Goal: Transaction & Acquisition: Purchase product/service

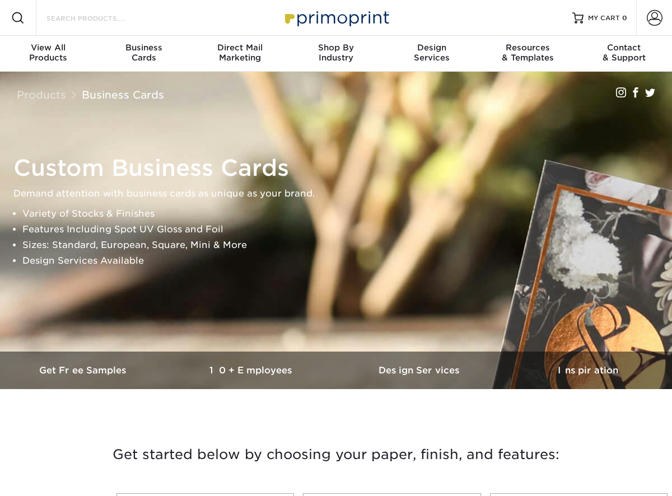
click at [143, 17] on input "Search Products" at bounding box center [99, 17] width 109 height 13
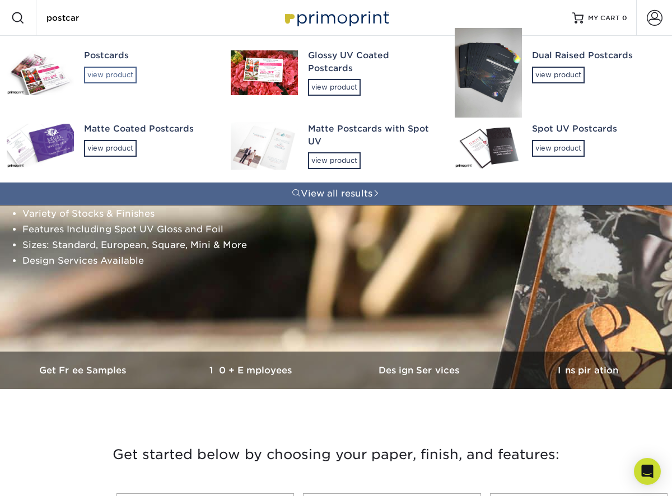
type input "postcar"
click at [106, 68] on div "view product" at bounding box center [110, 75] width 53 height 17
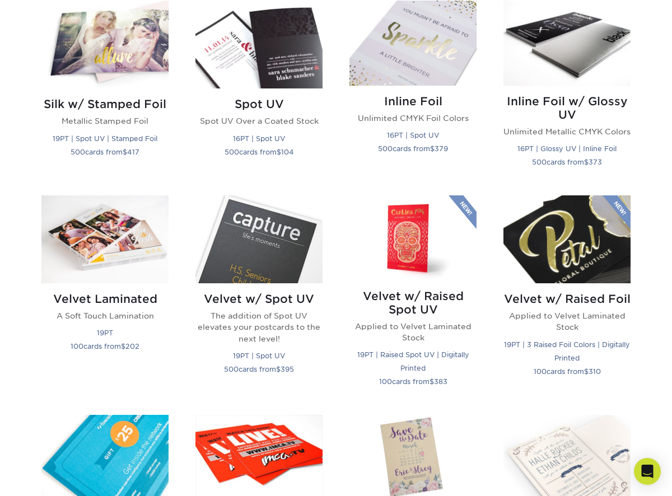
scroll to position [857, 0]
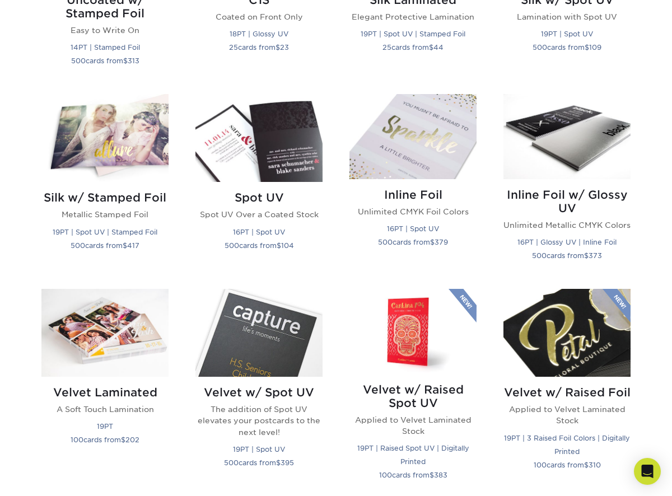
drag, startPoint x: 281, startPoint y: 146, endPoint x: 341, endPoint y: 3, distance: 154.8
click at [0, 0] on div "Get started below by choosing your paper, finish, and features: Filtered Matche…" at bounding box center [336, 291] width 672 height 1464
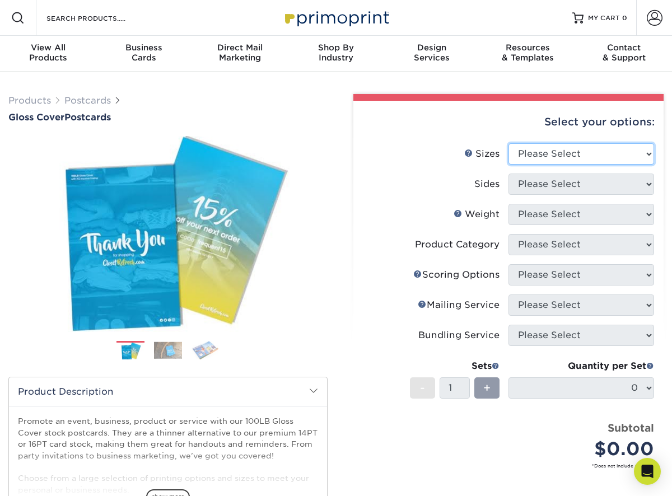
click at [619, 151] on select "Please Select 2" x 8" 3" x 4" 3" x 5" 3.5" x 8.5" 4" x 6" 4" x 9" 4.25" x 5.5" …" at bounding box center [580, 153] width 145 height 21
select select "4.00x6.00"
click at [508, 143] on select "Please Select 2" x 8" 3" x 4" 3" x 5" 3.5" x 8.5" 4" x 6" 4" x 9" 4.25" x 5.5" …" at bounding box center [580, 153] width 145 height 21
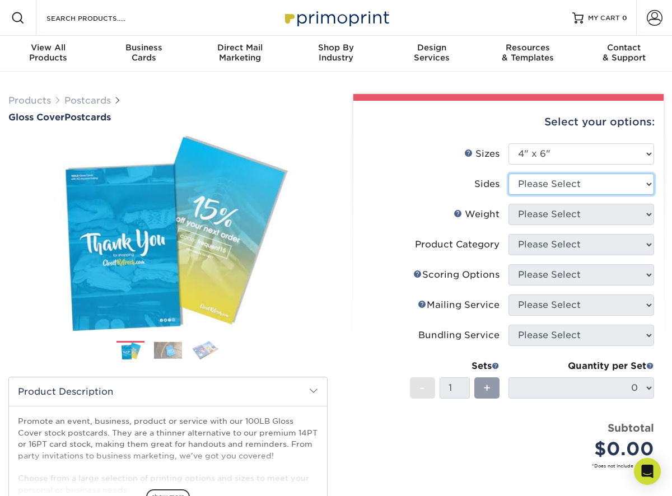
click at [603, 185] on select "Please Select Print Both Sides Print Front Only" at bounding box center [580, 183] width 145 height 21
select select "13abbda7-1d64-4f25-8bb2-c179b224825d"
click at [508, 173] on select "Please Select Print Both Sides Print Front Only" at bounding box center [580, 183] width 145 height 21
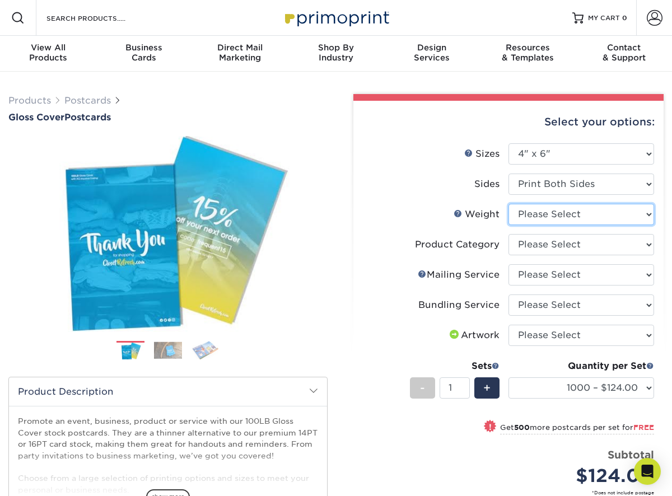
click at [600, 214] on select "Please Select 100LB" at bounding box center [580, 214] width 145 height 21
select select "100LB"
click at [508, 204] on select "Please Select 100LB" at bounding box center [580, 214] width 145 height 21
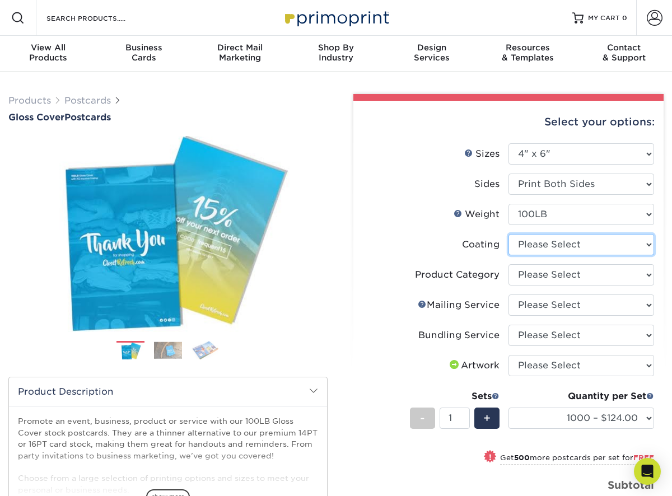
click at [599, 238] on select at bounding box center [580, 244] width 145 height 21
select select "d41dab50-ff65-4f4f-bb17-2afe4d36ae33"
click at [508, 234] on select at bounding box center [580, 244] width 145 height 21
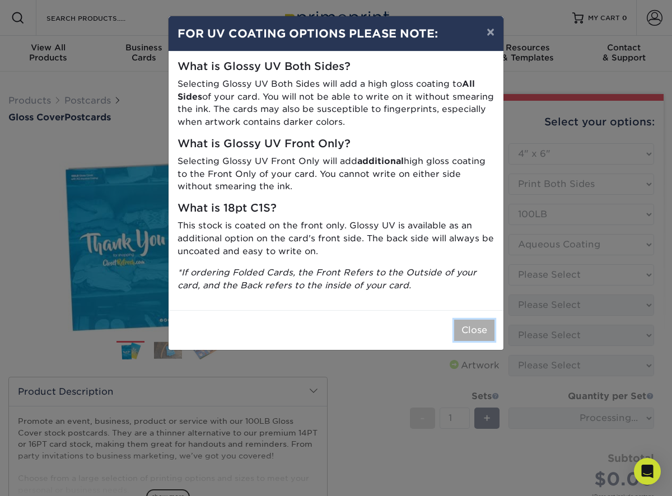
click at [474, 327] on button "Close" at bounding box center [474, 330] width 40 height 21
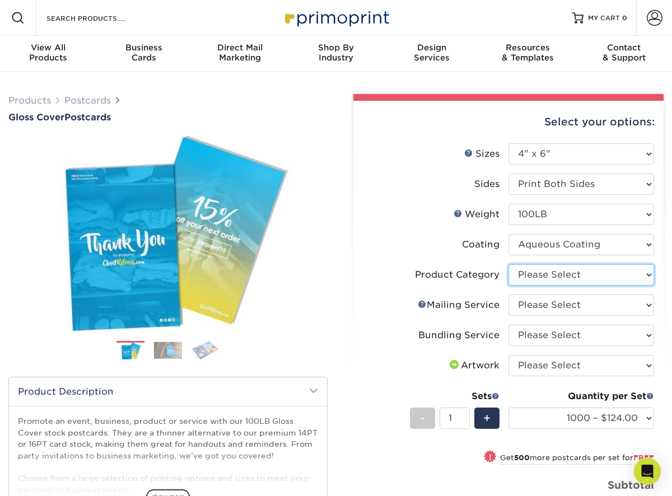
click at [583, 277] on select "Please Select Postcards" at bounding box center [580, 274] width 145 height 21
select select "9b7272e0-d6c8-4c3c-8e97-d3a1bcdab858"
click at [508, 264] on select "Please Select Postcards" at bounding box center [580, 274] width 145 height 21
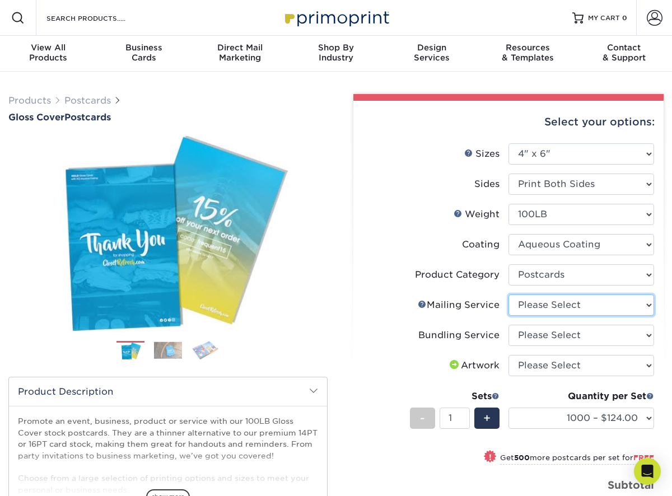
click at [583, 304] on select "Please Select No Direct Mailing Service No, I will mail/stamp/imprint Direct Ma…" at bounding box center [580, 304] width 145 height 21
select select "3e5e9bdd-d78a-4c28-a41d-fe1407925ca6"
click at [508, 294] on select "Please Select No Direct Mailing Service No, I will mail/stamp/imprint Direct Ma…" at bounding box center [580, 304] width 145 height 21
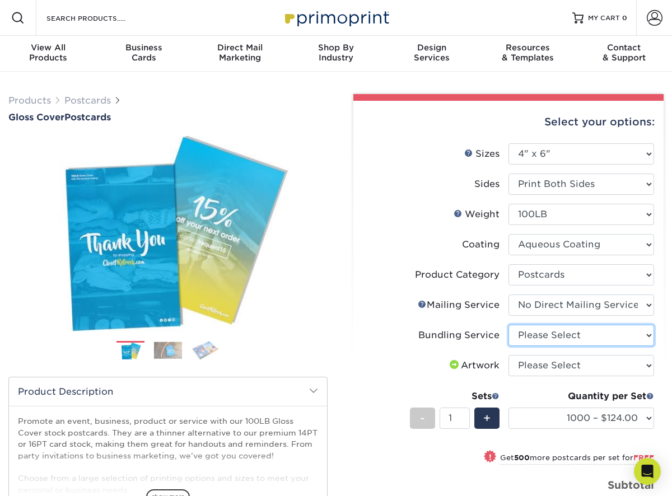
click at [584, 335] on select "Please Select No Bundling Services Yes, Bundles of 50 (+2 Days) Yes, Bundles of…" at bounding box center [580, 335] width 145 height 21
select select "58689abb-25c0-461c-a4c3-a80b627d6649"
click at [508, 325] on select "Please Select No Bundling Services Yes, Bundles of 50 (+2 Days) Yes, Bundles of…" at bounding box center [580, 335] width 145 height 21
click at [584, 334] on select "Please Select No Bundling Services Yes, Bundles of 50 (+2 Days) Yes, Bundles of…" at bounding box center [580, 335] width 145 height 21
click at [508, 325] on select "Please Select No Bundling Services Yes, Bundles of 50 (+2 Days) Yes, Bundles of…" at bounding box center [580, 335] width 145 height 21
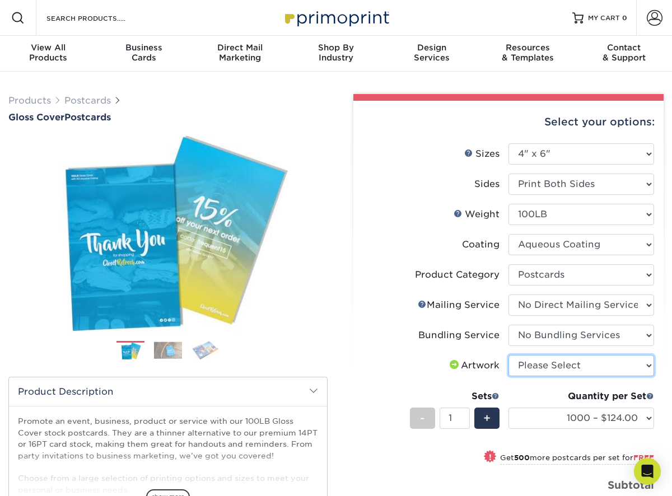
click at [579, 362] on select "Please Select I will upload files I need a design - $150" at bounding box center [580, 365] width 145 height 21
select select "upload"
click at [508, 355] on select "Please Select I will upload files I need a design - $150" at bounding box center [580, 365] width 145 height 21
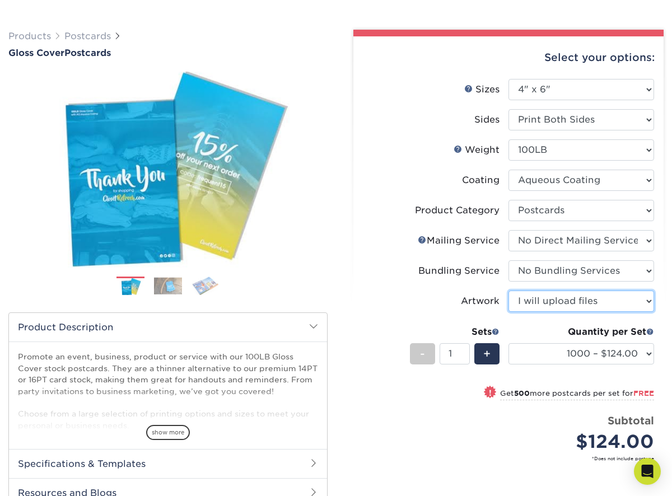
scroll to position [74, 0]
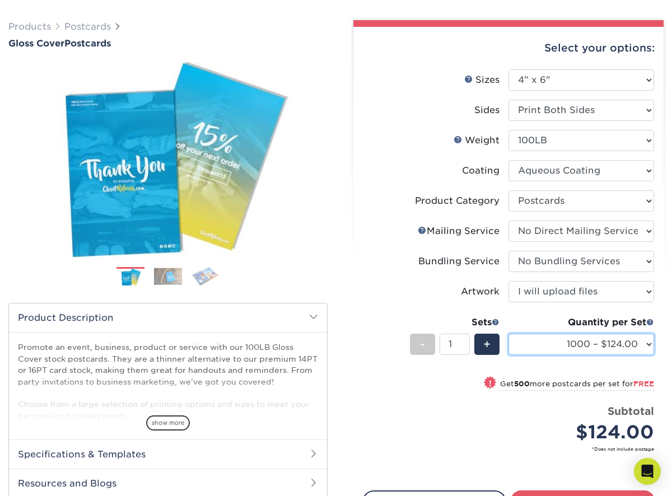
click at [621, 339] on select "1000 – $124.00 1500 – $119.00 2000 – $162.00 2500 – $204.00 3000 – $243.00 4000…" at bounding box center [580, 344] width 145 height 21
select select "1500 – $119.00"
click at [508, 334] on select "1000 – $124.00 1500 – $119.00 2000 – $162.00 2500 – $204.00 3000 – $243.00 4000…" at bounding box center [580, 344] width 145 height 21
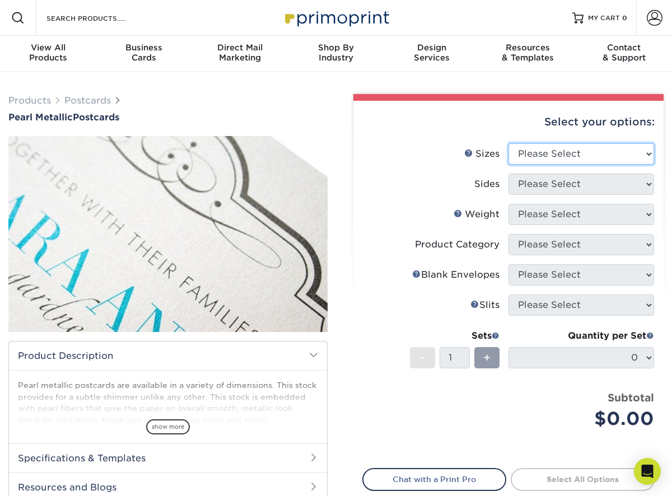
click at [562, 154] on select "Please Select 2" x 4" 2" x 6" 3.5" x 8.5" 4" x 6" 4" x 8.5" 4" x 9" 4.25" x 5.5…" at bounding box center [580, 153] width 145 height 21
select select "4.00x6.00"
click at [508, 143] on select "Please Select 2" x 4" 2" x 6" 3.5" x 8.5" 4" x 6" 4" x 8.5" 4" x 9" 4.25" x 5.5…" at bounding box center [580, 153] width 145 height 21
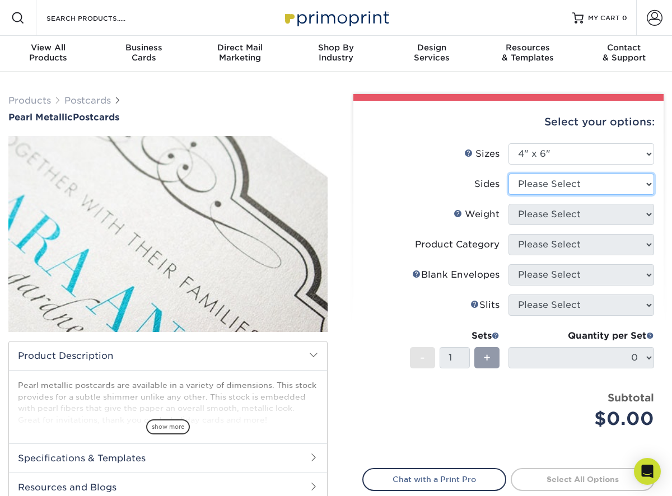
click at [569, 182] on select "Please Select Print Both Sides Print Front Only" at bounding box center [580, 183] width 145 height 21
select select "13abbda7-1d64-4f25-8bb2-c179b224825d"
click at [508, 173] on select "Please Select Print Both Sides Print Front Only" at bounding box center [580, 183] width 145 height 21
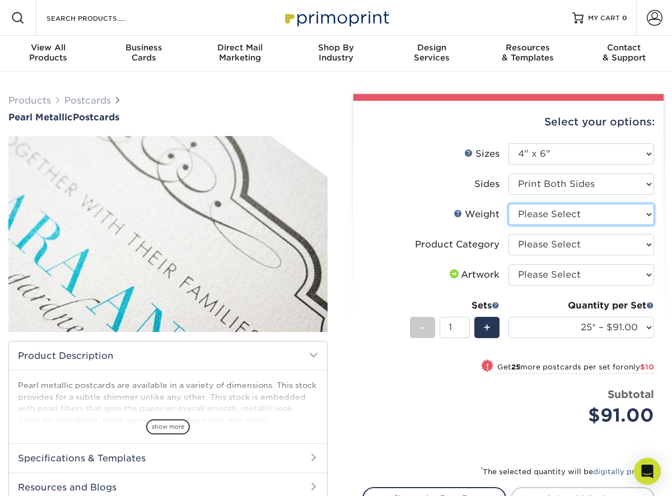
click at [574, 215] on select "Please Select 14PTPM" at bounding box center [580, 214] width 145 height 21
select select "14PTPM"
click at [508, 204] on select "Please Select 14PTPM" at bounding box center [580, 214] width 145 height 21
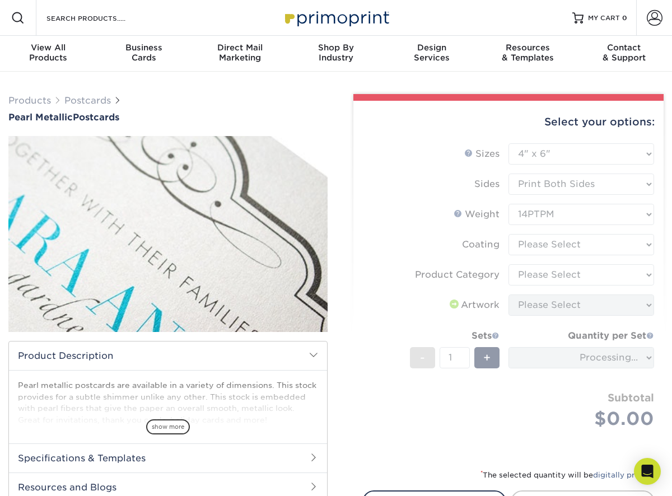
click at [574, 245] on form "Sizes Help Sizes Please Select 2" x 4" 2" x 6" 3.5" x 8.5" 4" x 6" 4" x 8.5" 4"…" at bounding box center [508, 299] width 292 height 312
click at [582, 246] on form "Sizes Help Sizes Please Select 2" x 4" 2" x 6" 3.5" x 8.5" 4" x 6" 4" x 8.5" 4"…" at bounding box center [508, 299] width 292 height 312
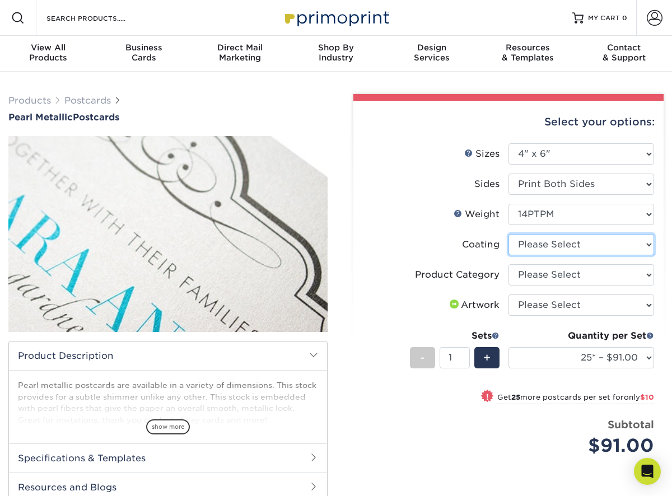
click at [582, 246] on select at bounding box center [580, 244] width 145 height 21
select select "3e7618de-abca-4bda-9f97-8b9129e913d8"
click at [508, 234] on select at bounding box center [580, 244] width 145 height 21
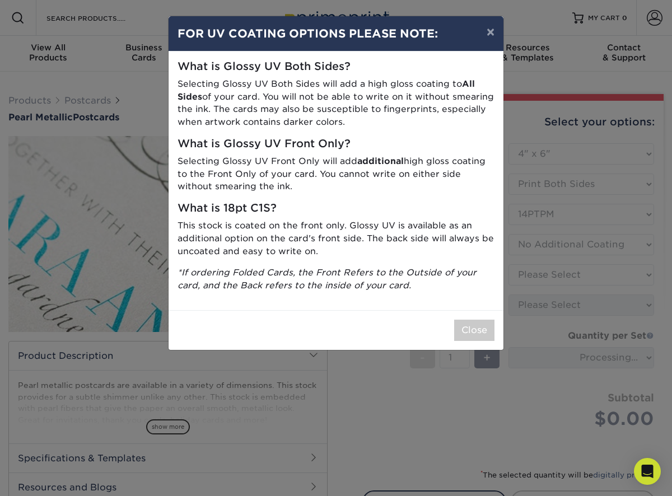
click at [579, 275] on div "× FOR UV COATING OPTIONS PLEASE NOTE: What is Glossy UV Both Sides? Selecting G…" at bounding box center [336, 248] width 672 height 496
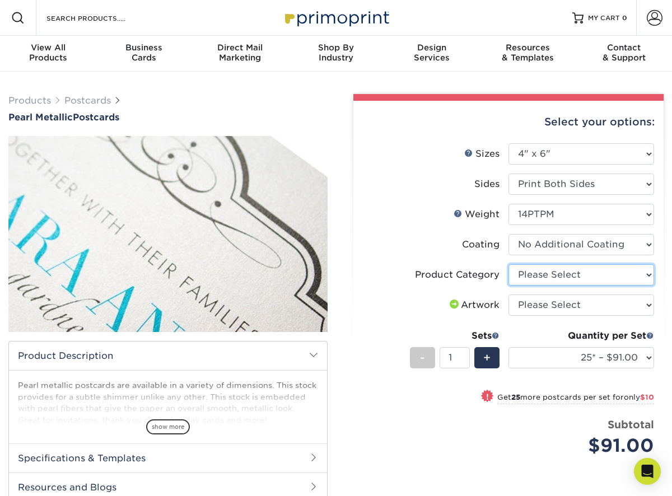
click at [579, 275] on select "Please Select Postcards" at bounding box center [580, 274] width 145 height 21
select select "9b7272e0-d6c8-4c3c-8e97-d3a1bcdab858"
click at [508, 264] on select "Please Select Postcards" at bounding box center [580, 274] width 145 height 21
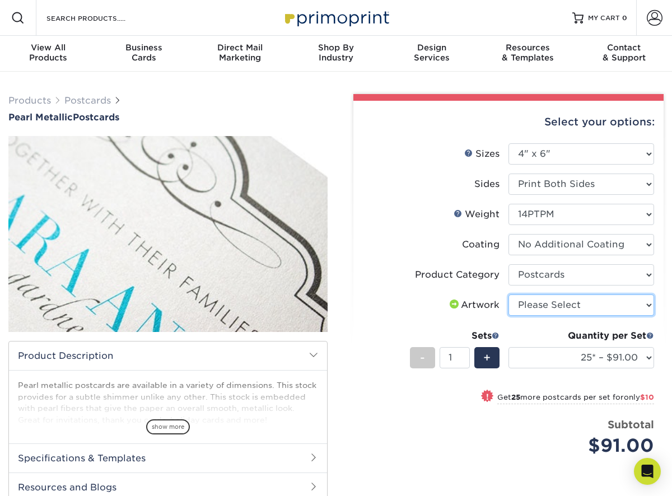
click at [578, 304] on select "Please Select I will upload files I need a design - $150" at bounding box center [580, 304] width 145 height 21
select select "upload"
click at [508, 294] on select "Please Select I will upload files I need a design - $150" at bounding box center [580, 304] width 145 height 21
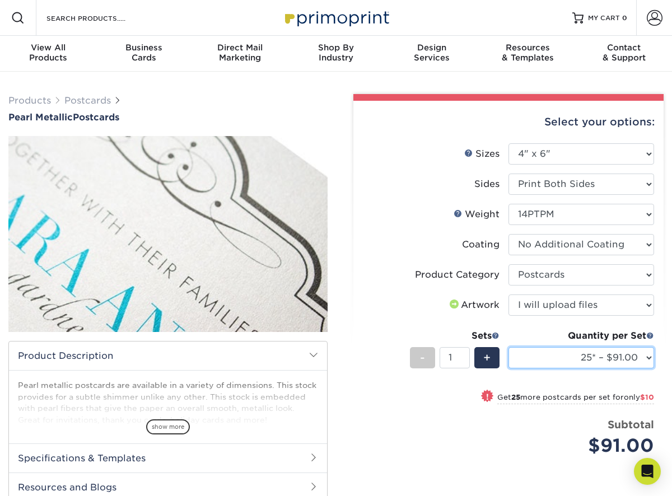
click at [576, 355] on select "25* – $91.00 50* – $101.00 75* – $145.00 100* – $151.00 250* – $202.00 500* – $…" at bounding box center [580, 357] width 145 height 21
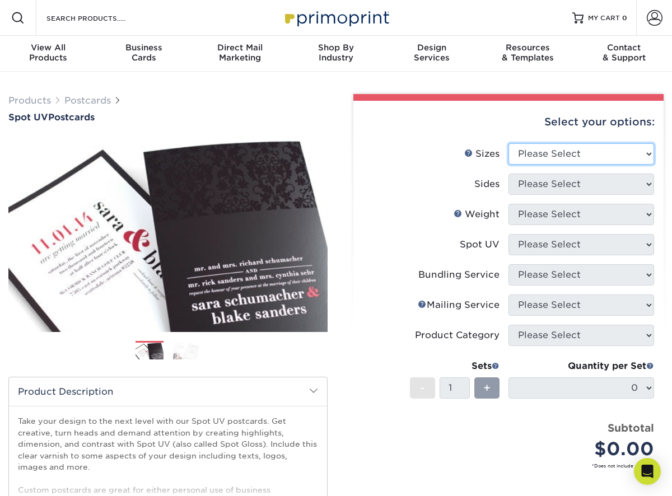
click at [589, 153] on select "Please Select 1.5" x 7" 2" x 6" 2" x 8" 2.12" x 5.5" 2.75" x 4.25" 2.75" x 8.5"…" at bounding box center [580, 153] width 145 height 21
select select "4.00x6.00"
click at [508, 143] on select "Please Select 1.5" x 7" 2" x 6" 2" x 8" 2.12" x 5.5" 2.75" x 4.25" 2.75" x 8.5"…" at bounding box center [580, 153] width 145 height 21
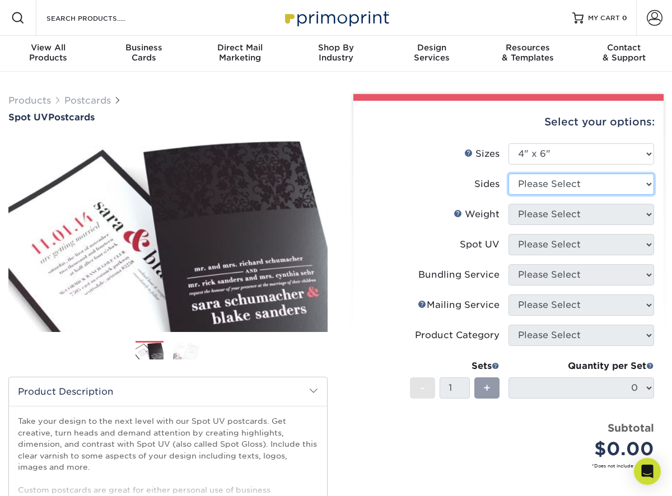
click at [557, 185] on select "Please Select Print Both Sides Print Front Only" at bounding box center [580, 183] width 145 height 21
select select "13abbda7-1d64-4f25-8bb2-c179b224825d"
click at [508, 173] on select "Please Select Print Both Sides Print Front Only" at bounding box center [580, 183] width 145 height 21
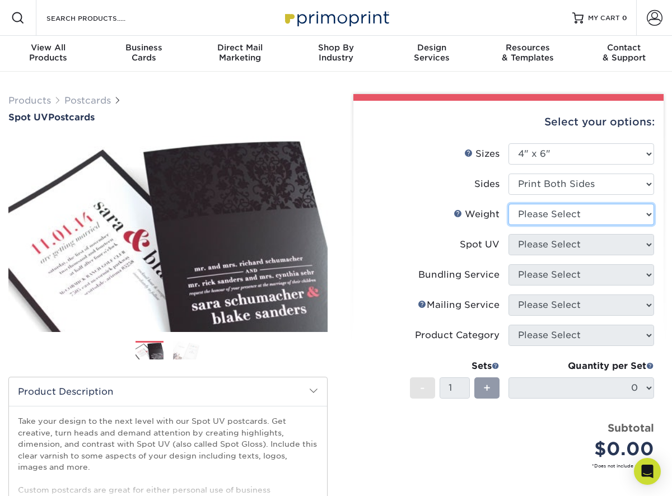
click at [574, 212] on select "Please Select 16PT" at bounding box center [580, 214] width 145 height 21
select select "16PT"
click at [508, 204] on select "Please Select 16PT" at bounding box center [580, 214] width 145 height 21
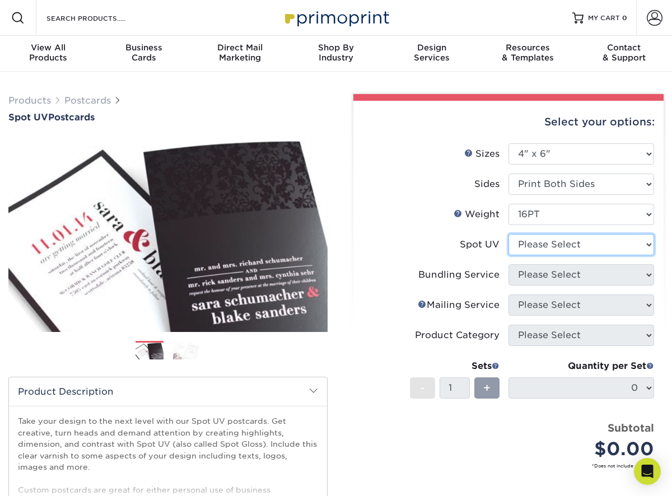
click at [574, 245] on select "Please Select Front and Back (Both Sides) Front Only Back Only" at bounding box center [580, 244] width 145 height 21
select select "1"
click at [508, 234] on select "Please Select Front and Back (Both Sides) Front Only Back Only" at bounding box center [580, 244] width 145 height 21
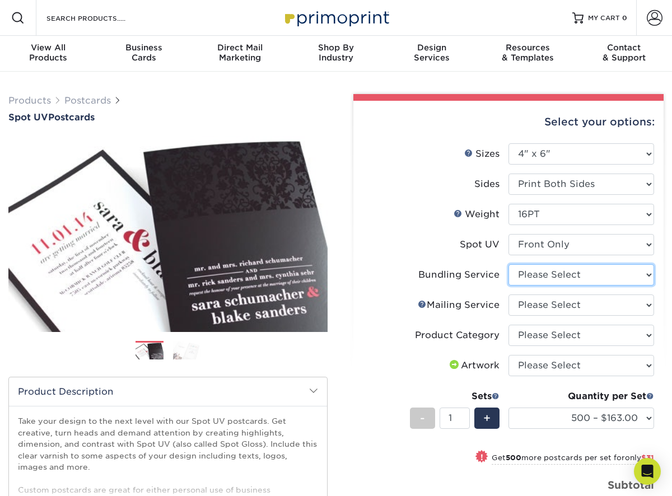
click at [564, 276] on select "Please Select No Bundling Services Yes, Bundles of 50 (+2 Days) Yes, Bundles of…" at bounding box center [580, 274] width 145 height 21
click at [508, 264] on select "Please Select No Bundling Services Yes, Bundles of 50 (+2 Days) Yes, Bundles of…" at bounding box center [580, 274] width 145 height 21
click at [564, 279] on select "Please Select No Bundling Services Yes, Bundles of 50 (+2 Days) Yes, Bundles of…" at bounding box center [580, 274] width 145 height 21
select select "58689abb-25c0-461c-a4c3-a80b627d6649"
click at [508, 264] on select "Please Select No Bundling Services Yes, Bundles of 50 (+2 Days) Yes, Bundles of…" at bounding box center [580, 274] width 145 height 21
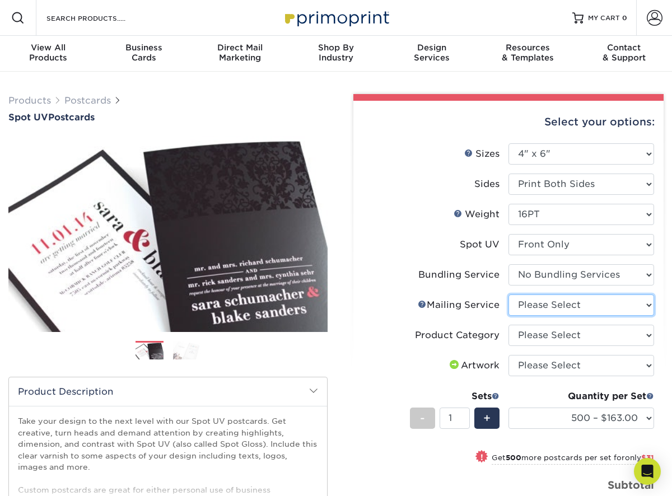
click at [564, 303] on select "Please Select No Direct Mailing Service No, I will mail/stamp/imprint Direct Ma…" at bounding box center [580, 304] width 145 height 21
select select "3e5e9bdd-d78a-4c28-a41d-fe1407925ca6"
click at [508, 294] on select "Please Select No Direct Mailing Service No, I will mail/stamp/imprint Direct Ma…" at bounding box center [580, 304] width 145 height 21
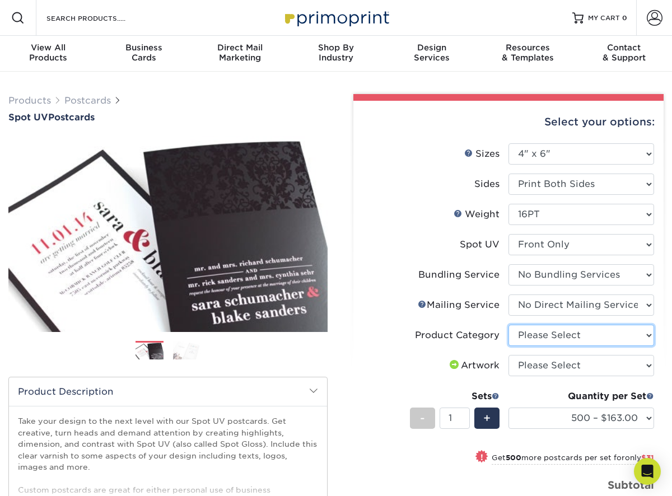
click at [566, 327] on select "Please Select Postcards" at bounding box center [580, 335] width 145 height 21
select select "9b7272e0-d6c8-4c3c-8e97-d3a1bcdab858"
click at [508, 325] on select "Please Select Postcards" at bounding box center [580, 335] width 145 height 21
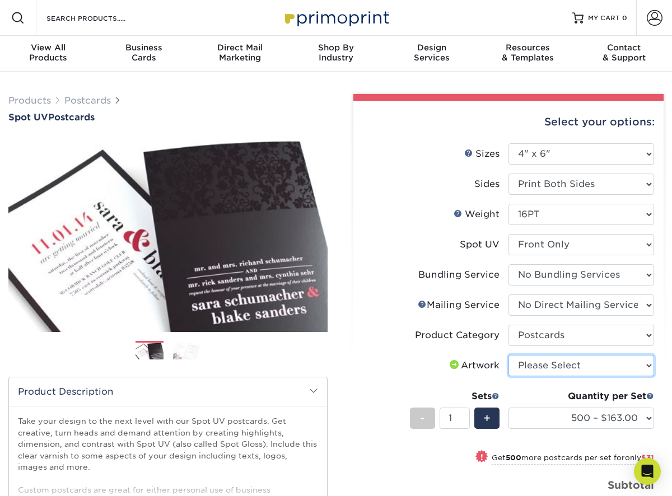
click at [564, 363] on select "Please Select I will upload files I need a design - $150" at bounding box center [580, 365] width 145 height 21
select select "upload"
click at [508, 355] on select "Please Select I will upload files I need a design - $150" at bounding box center [580, 365] width 145 height 21
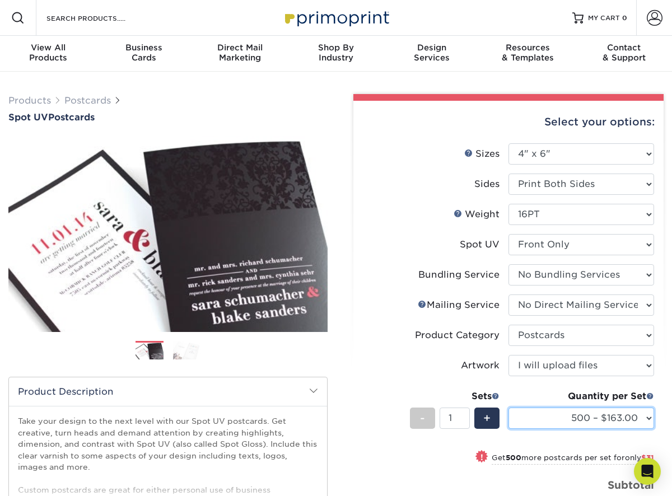
click at [564, 414] on select "500 – $163.00 1000 – $194.00 2500 – $321.00 5000 – $388.00 10000 – $771.00 1500…" at bounding box center [580, 417] width 145 height 21
select select "1000 – $194.00"
click at [508, 407] on select "500 – $163.00 1000 – $194.00 2500 – $321.00 5000 – $388.00 10000 – $771.00 1500…" at bounding box center [580, 417] width 145 height 21
